Goal: Communication & Community: Answer question/provide support

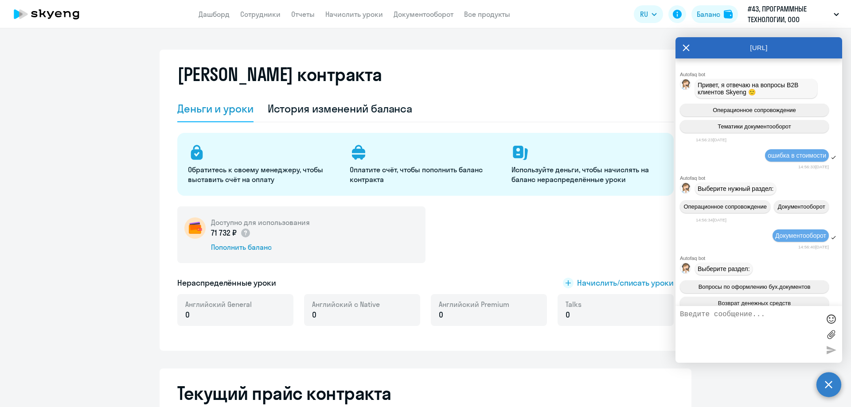
select select "english_adult_not_native_speaker"
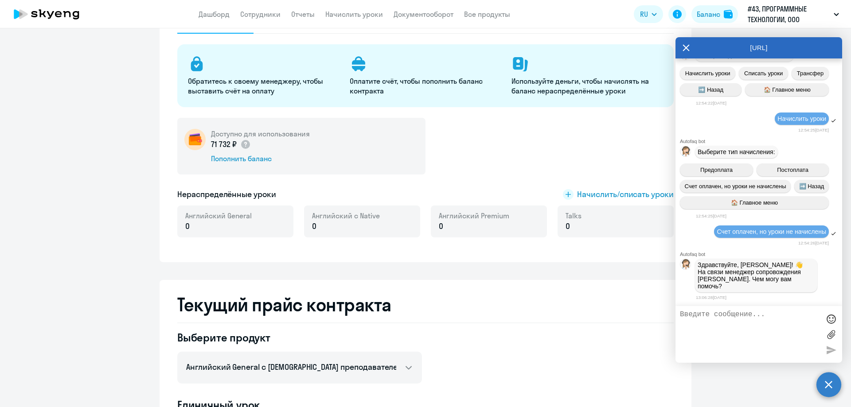
click at [759, 324] on textarea at bounding box center [750, 335] width 140 height 48
type textarea "p"
type textarea "P"
type textarea "Здравствуйте! я вижу, что у нас оплачен счет, но уроки так и не неачислены сотр…"
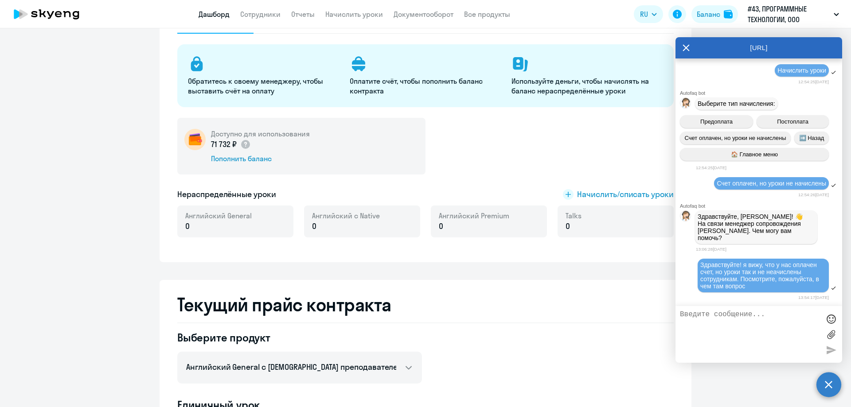
click at [219, 13] on link "Дашборд" at bounding box center [214, 14] width 31 height 9
click at [257, 14] on link "Сотрудники" at bounding box center [260, 14] width 40 height 9
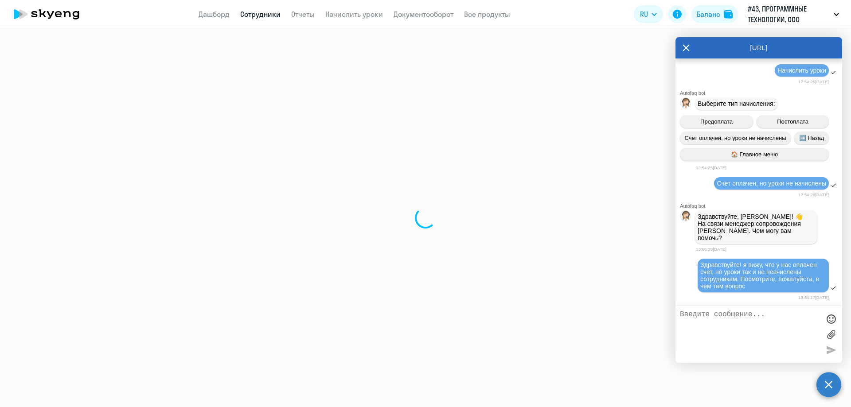
select select "30"
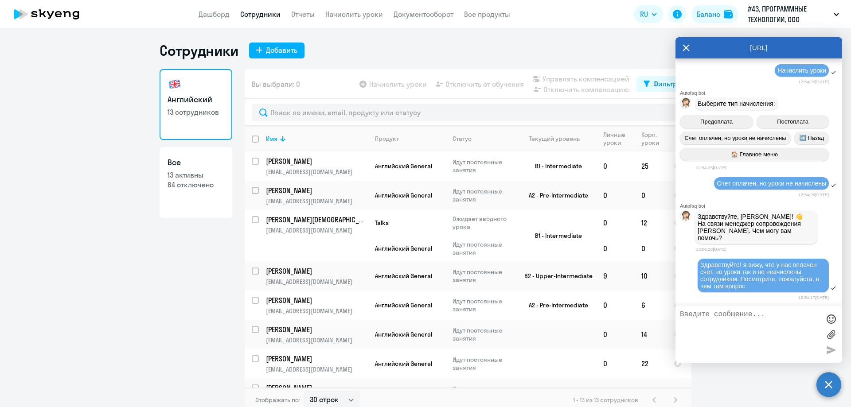
drag, startPoint x: 721, startPoint y: 46, endPoint x: 748, endPoint y: 46, distance: 26.1
click at [748, 46] on div "[URL]" at bounding box center [758, 47] width 167 height 21
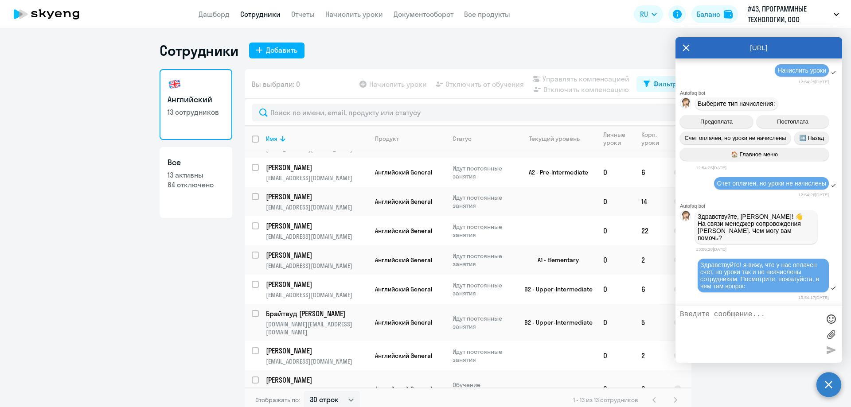
scroll to position [166, 0]
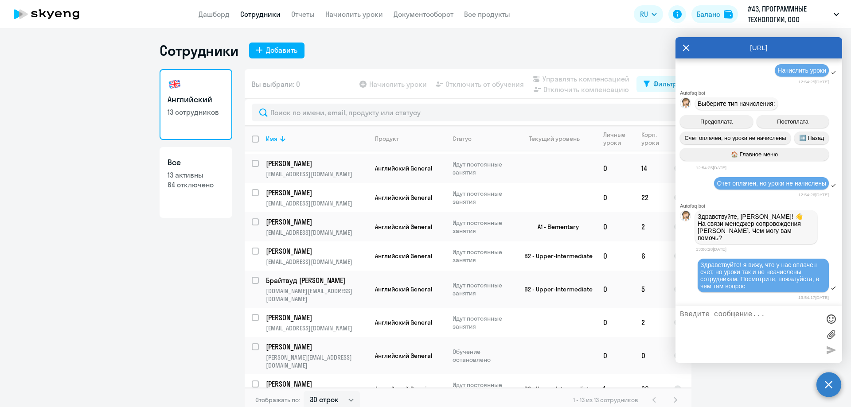
click at [722, 325] on textarea at bounding box center [750, 335] width 140 height 48
type textarea "у нас у ребят уже слетело расписание из-за пропусков"
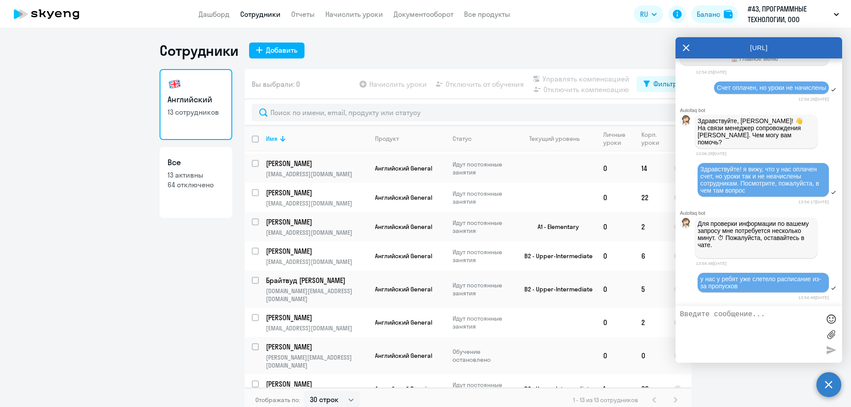
scroll to position [9708, 0]
click at [204, 356] on div "Английский 13 сотрудников Все 13 активны 64 отключено" at bounding box center [196, 238] width 73 height 338
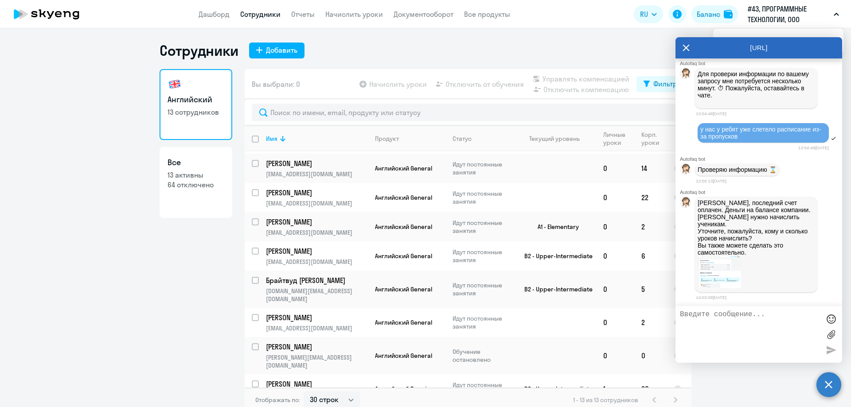
scroll to position [9852, 0]
click at [734, 328] on textarea at bounding box center [750, 335] width 140 height 48
type textarea "Они просто всегда автоматически начислялись после оплаты счета. [PERSON_NAME] 3…"
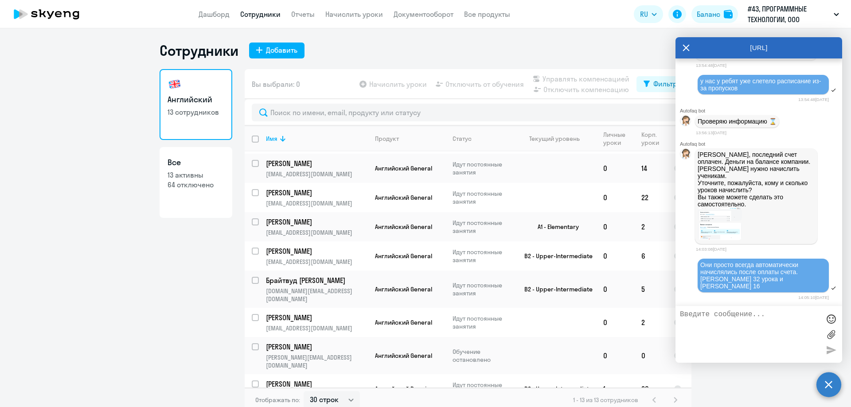
scroll to position [9893, 0]
click at [132, 255] on ng-component "Сотрудники Добавить Английский 13 сотрудников Все 13 активны 64 отключено Вы вы…" at bounding box center [425, 227] width 851 height 371
click at [687, 45] on icon at bounding box center [685, 47] width 7 height 21
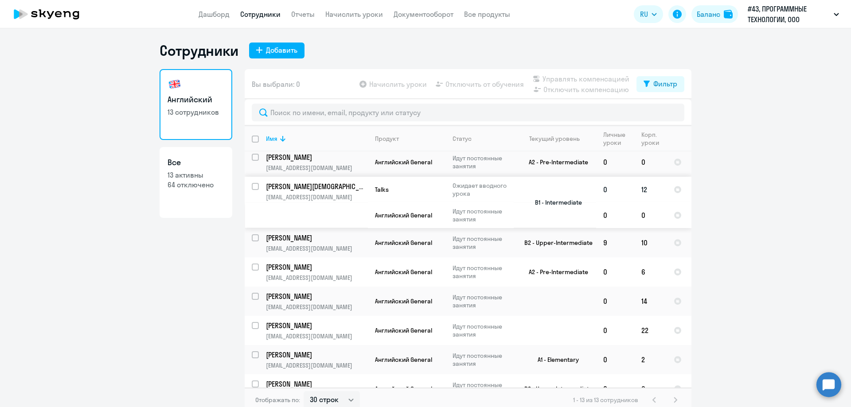
scroll to position [0, 0]
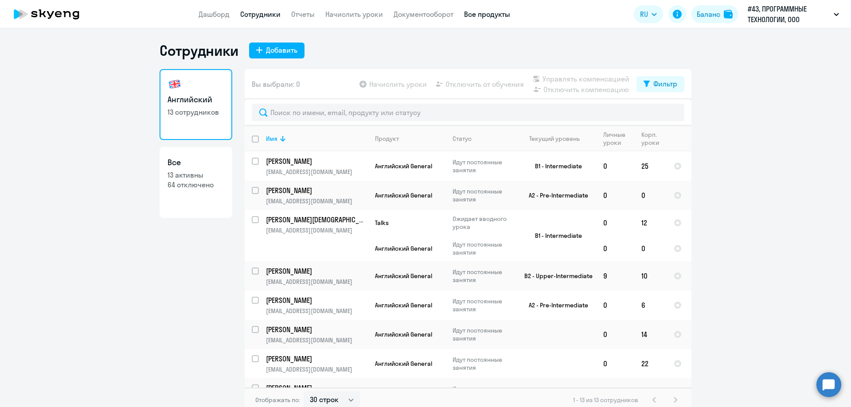
click at [476, 15] on link "Все продукты" at bounding box center [487, 14] width 46 height 9
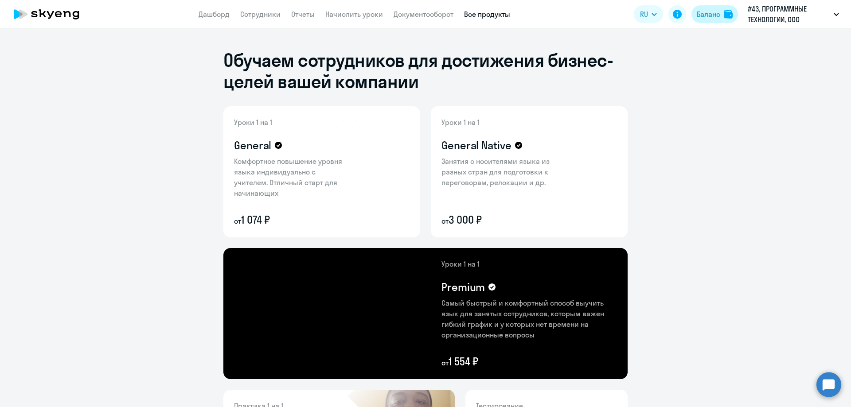
click at [715, 16] on div "Баланс" at bounding box center [708, 14] width 23 height 11
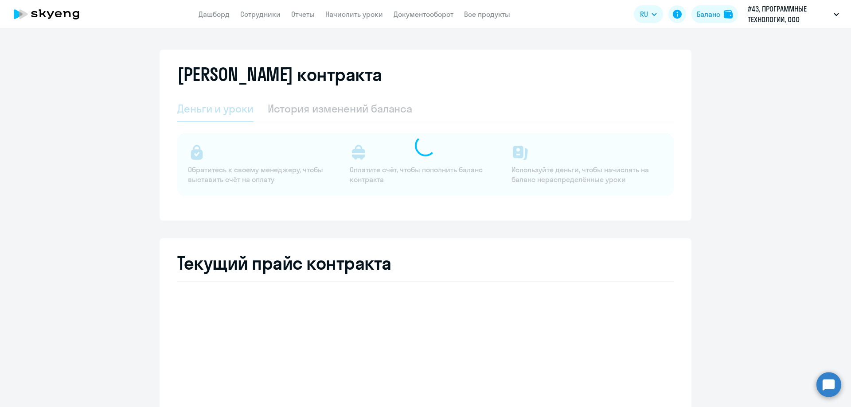
select select "english_adult_not_native_speaker"
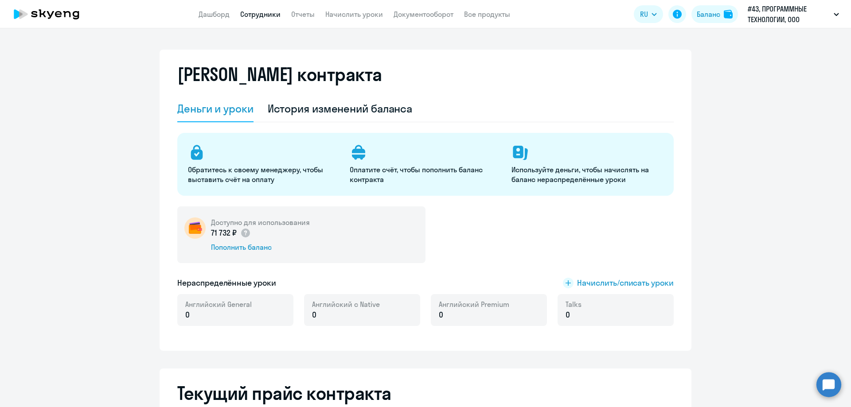
click at [265, 17] on link "Сотрудники" at bounding box center [260, 14] width 40 height 9
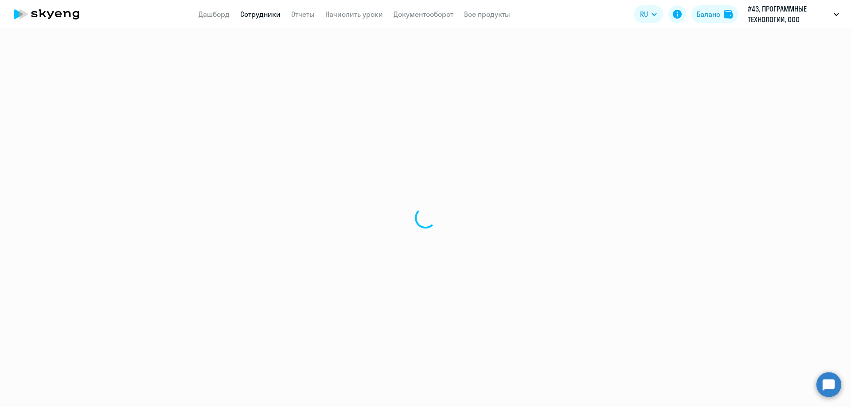
select select "30"
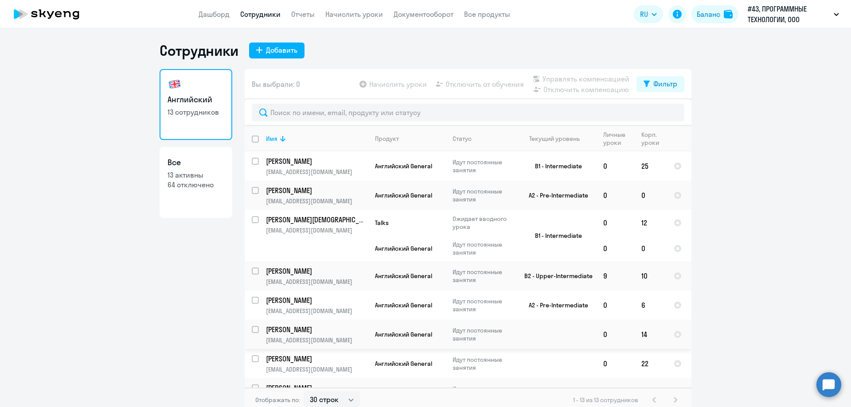
select select "30"
click at [823, 395] on circle at bounding box center [828, 384] width 25 height 25
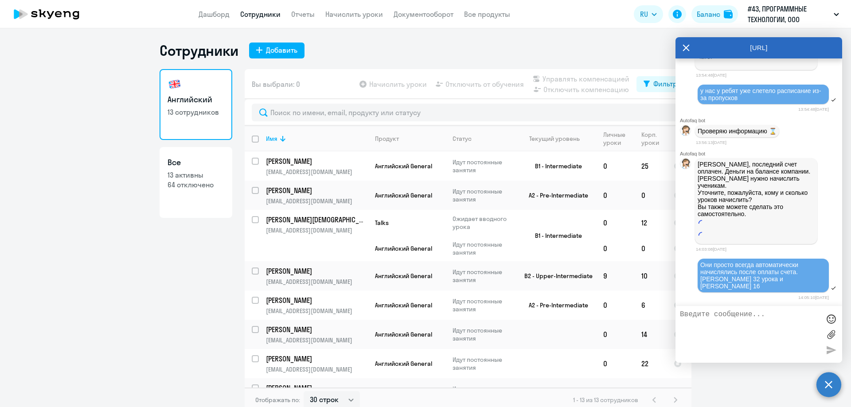
click at [755, 325] on textarea at bounding box center [750, 335] width 140 height 48
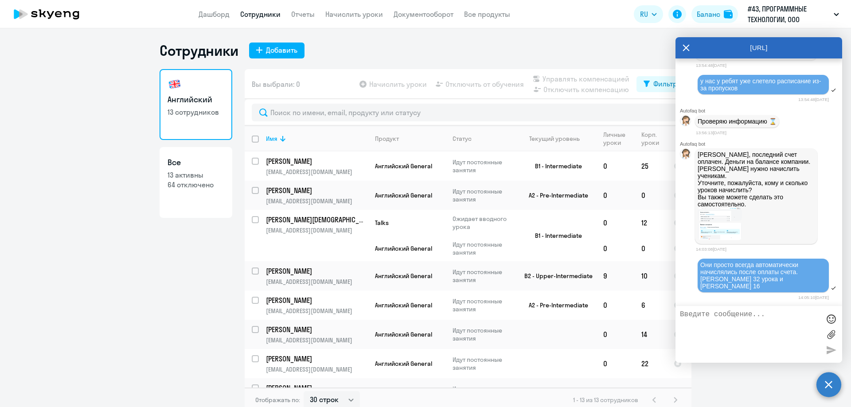
scroll to position [9893, 0]
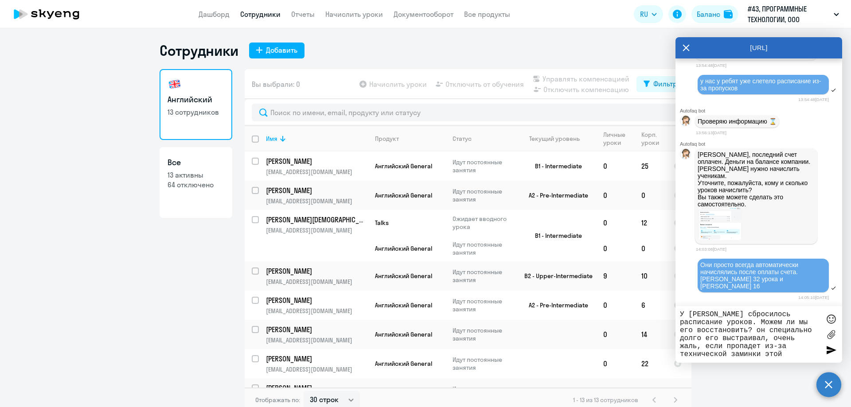
type textarea "У [PERSON_NAME] сбросилось расписание уроков. Можем ли мы его восстановить? он …"
click at [824, 350] on div "У [PERSON_NAME] сбросилось расписание уроков. Можем ли мы его восстановить? он …" at bounding box center [758, 334] width 167 height 57
click at [828, 350] on div at bounding box center [830, 349] width 13 height 13
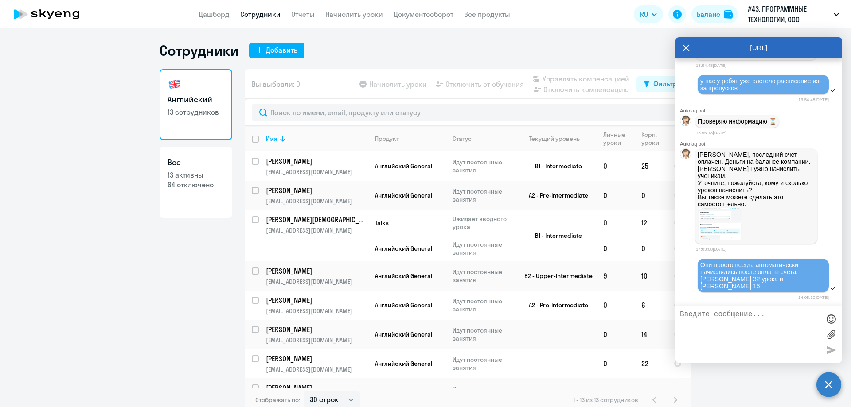
scroll to position [9948, 0]
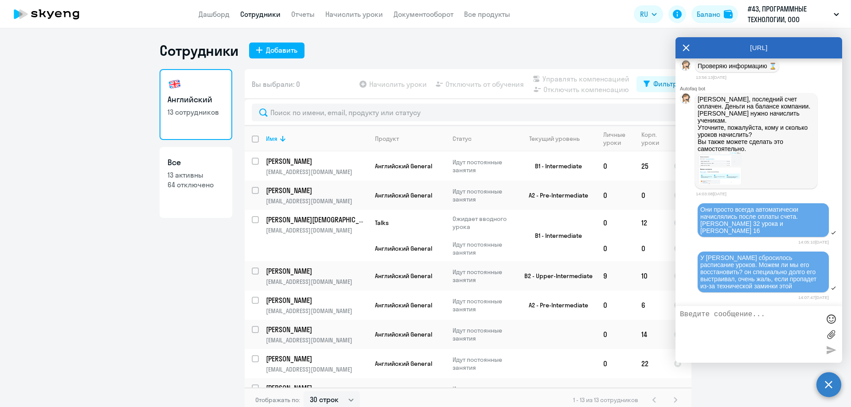
click at [689, 47] on div "[URL]" at bounding box center [758, 47] width 167 height 21
click at [686, 47] on icon at bounding box center [686, 48] width 7 height 7
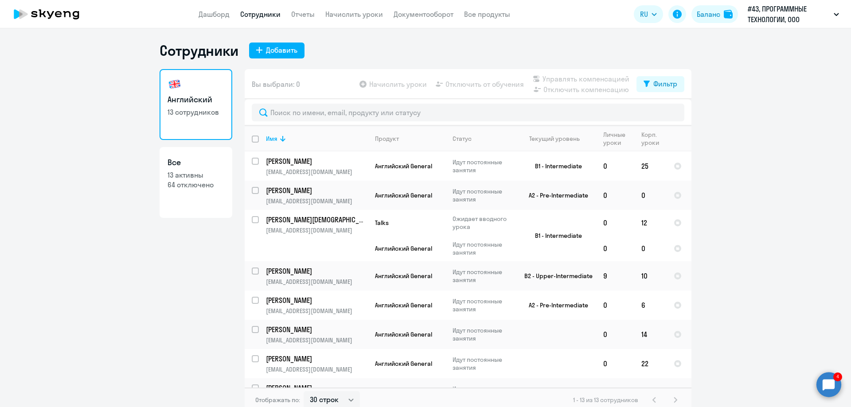
click at [819, 382] on circle at bounding box center [828, 384] width 25 height 25
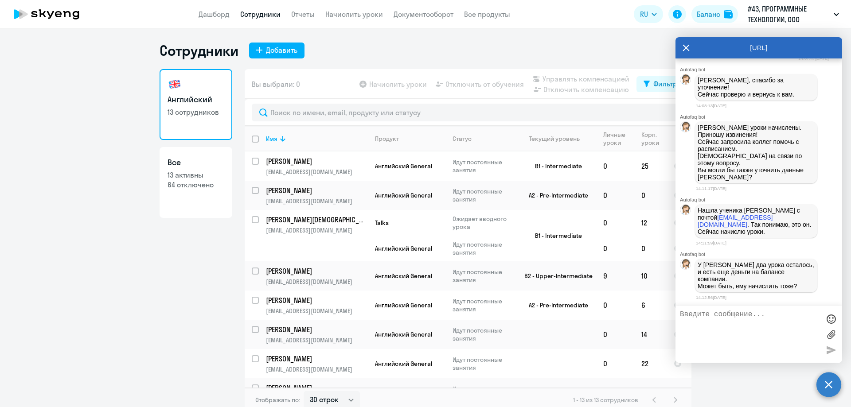
scroll to position [10173, 0]
click at [744, 327] on textarea at bounding box center [750, 335] width 140 height 48
type textarea "Спасибо вам большое! нет, [PERSON_NAME] не нужно"
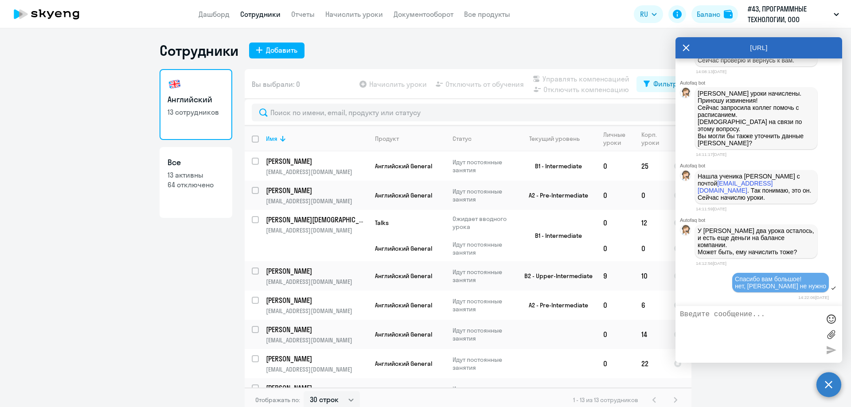
click at [709, 288] on div "Спасибо вам большое! нет, [PERSON_NAME] не нужно" at bounding box center [758, 283] width 167 height 22
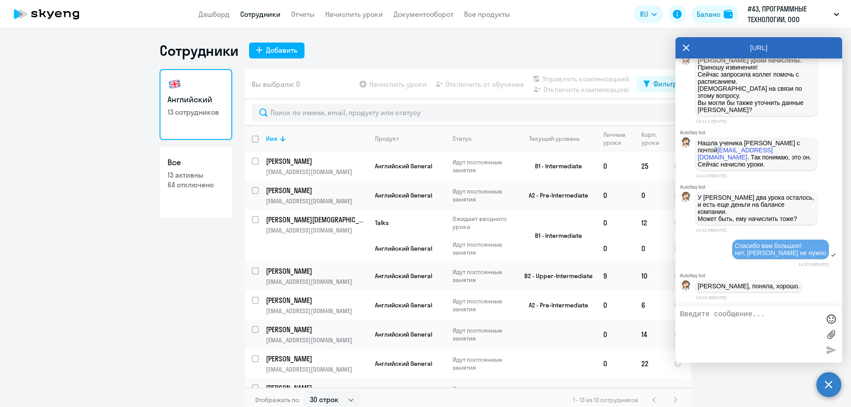
scroll to position [10241, 0]
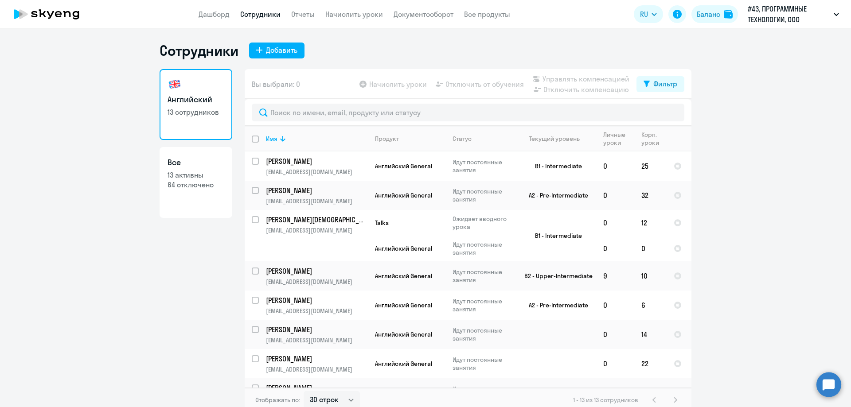
select select "30"
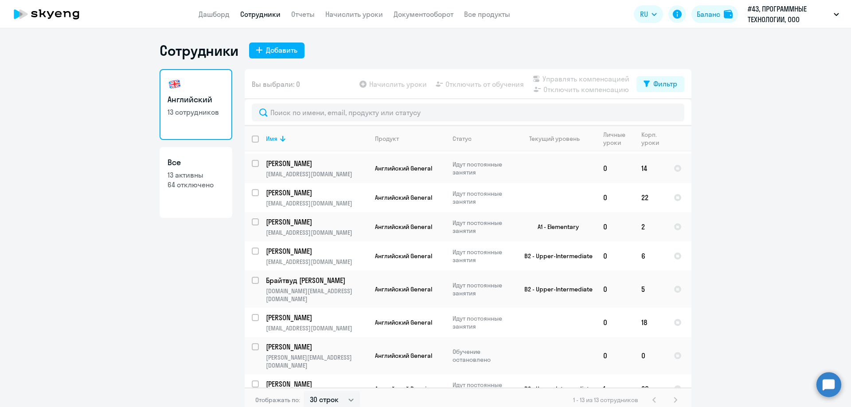
click at [824, 387] on circle at bounding box center [828, 384] width 25 height 25
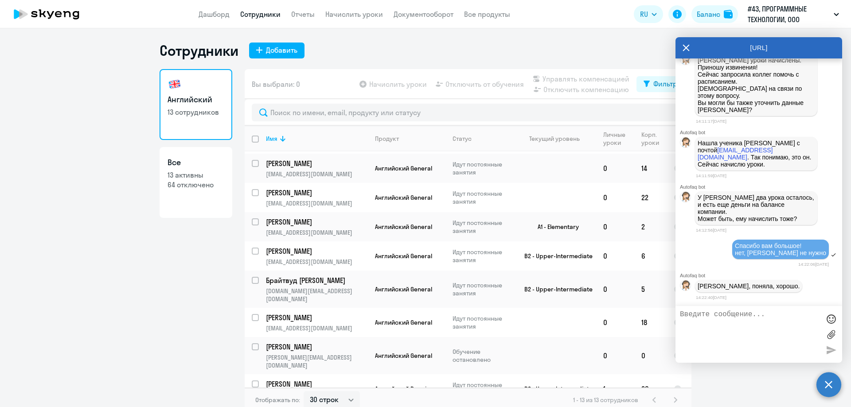
click at [715, 366] on ng-component "Сотрудники Добавить Английский 13 сотрудников Все 13 активны 64 отключено Вы вы…" at bounding box center [425, 227] width 851 height 371
click at [680, 47] on div "[URL]" at bounding box center [758, 47] width 167 height 21
click at [685, 47] on icon at bounding box center [685, 47] width 7 height 21
